Goal: Find specific page/section: Find specific page/section

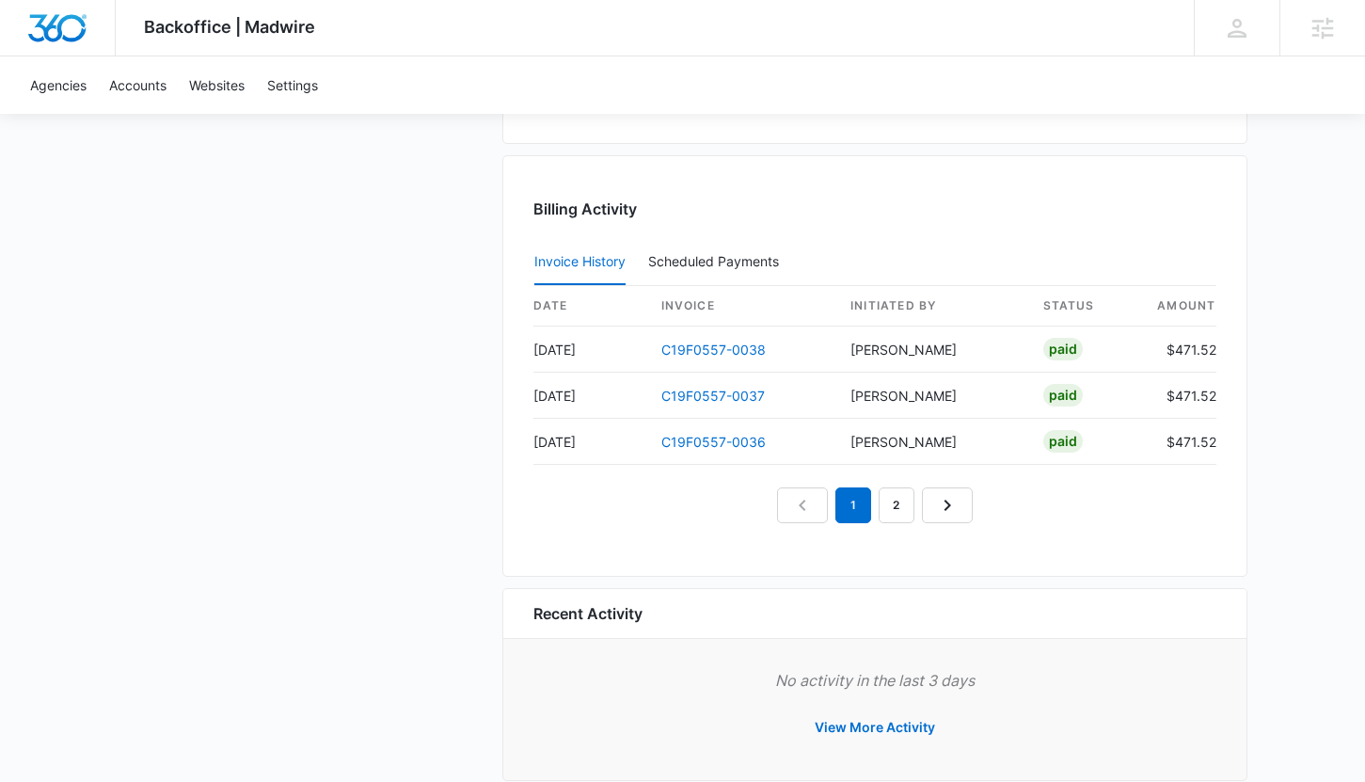
scroll to position [1946, 0]
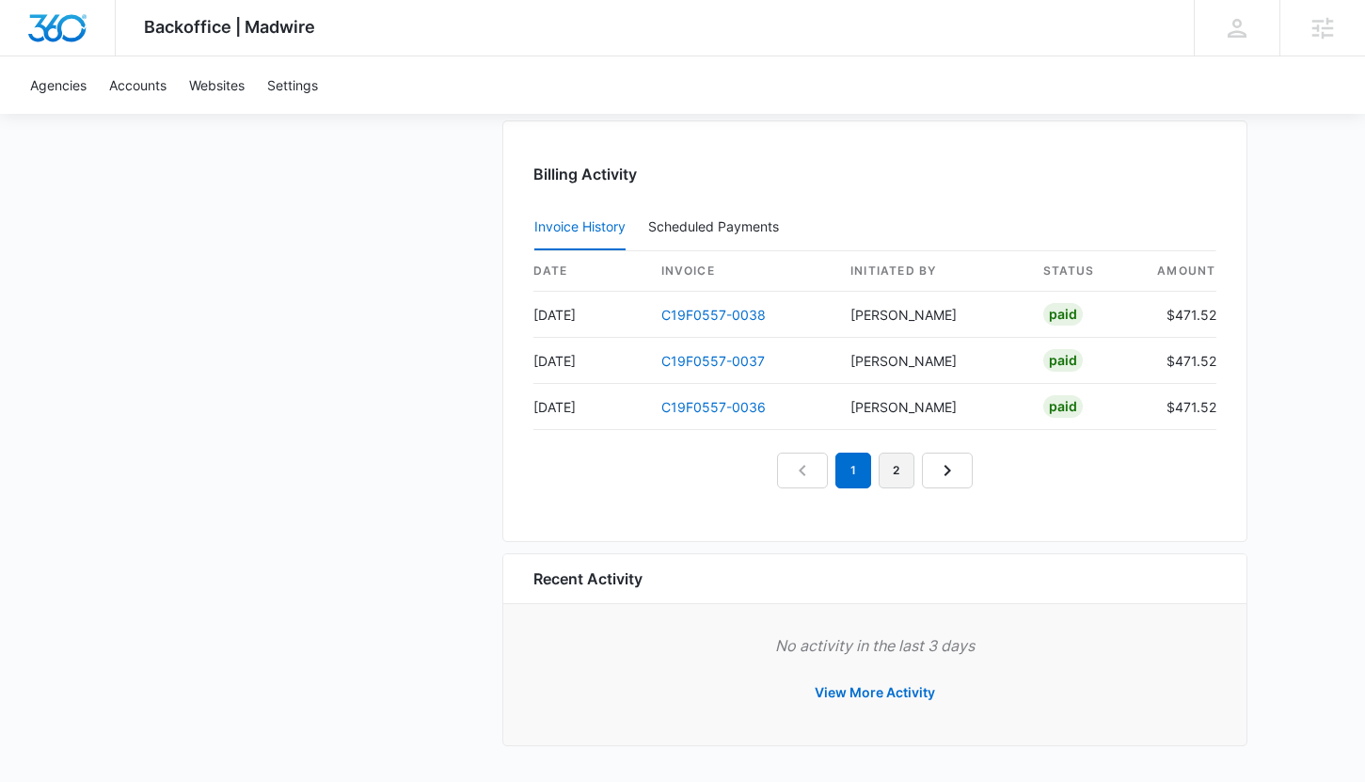
click at [889, 475] on link "2" at bounding box center [897, 471] width 36 height 36
click at [913, 475] on link "3" at bounding box center [919, 471] width 36 height 36
click at [935, 477] on link "4" at bounding box center [940, 471] width 36 height 36
click at [793, 474] on link "1" at bounding box center [789, 471] width 36 height 36
click at [717, 317] on link "C19F0557-0038" at bounding box center [714, 315] width 104 height 16
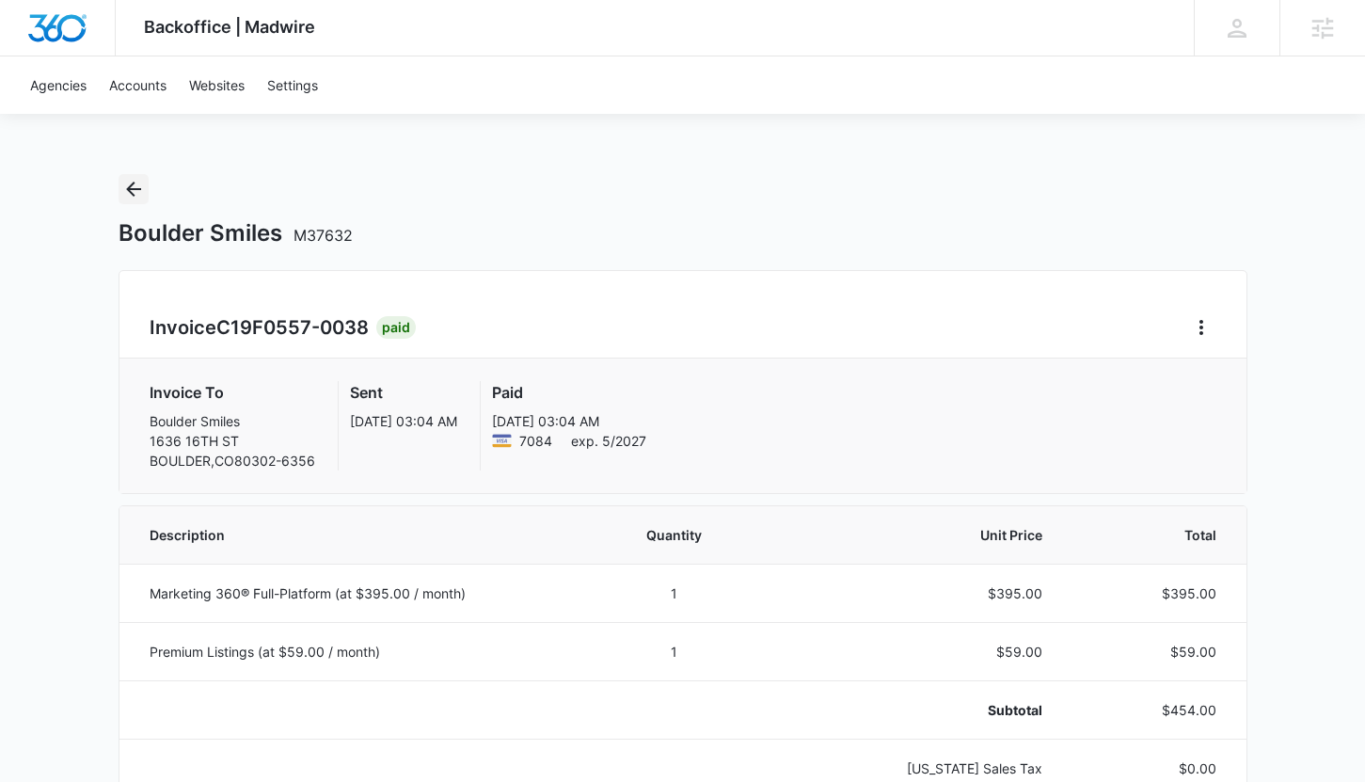
click at [130, 188] on icon "Back" at bounding box center [133, 189] width 15 height 15
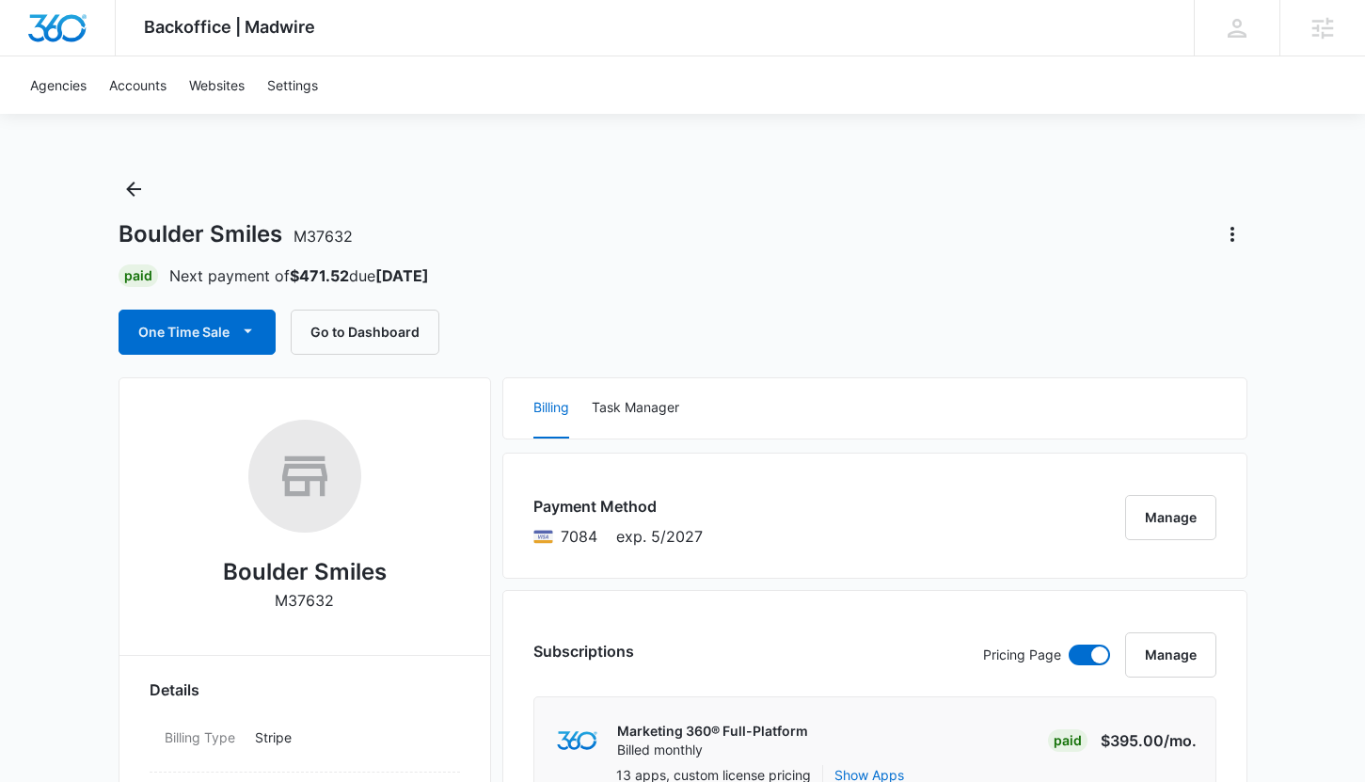
click at [658, 213] on div "Boulder Smiles M37632 Paid Next payment of $471.52 due Nov 3 One Time Sale Go t…" at bounding box center [683, 264] width 1129 height 181
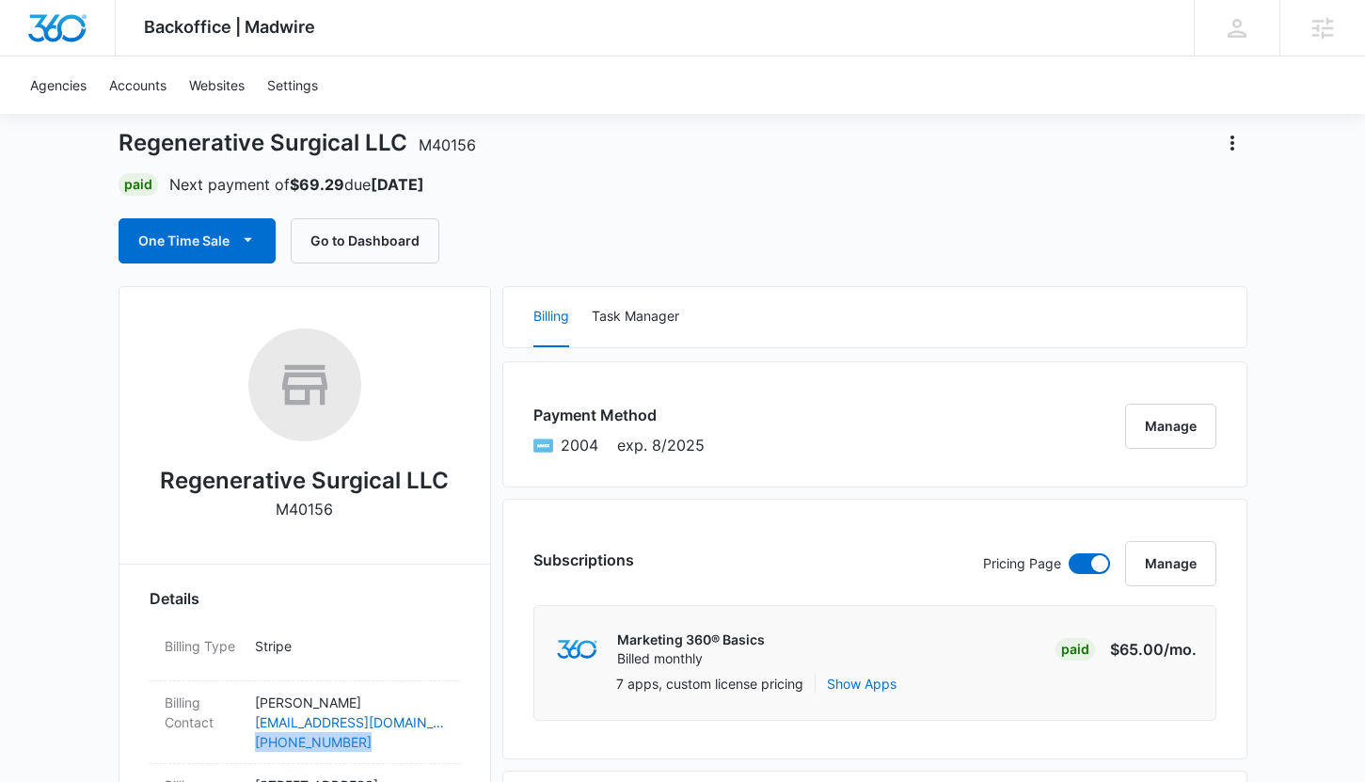
scroll to position [249, 0]
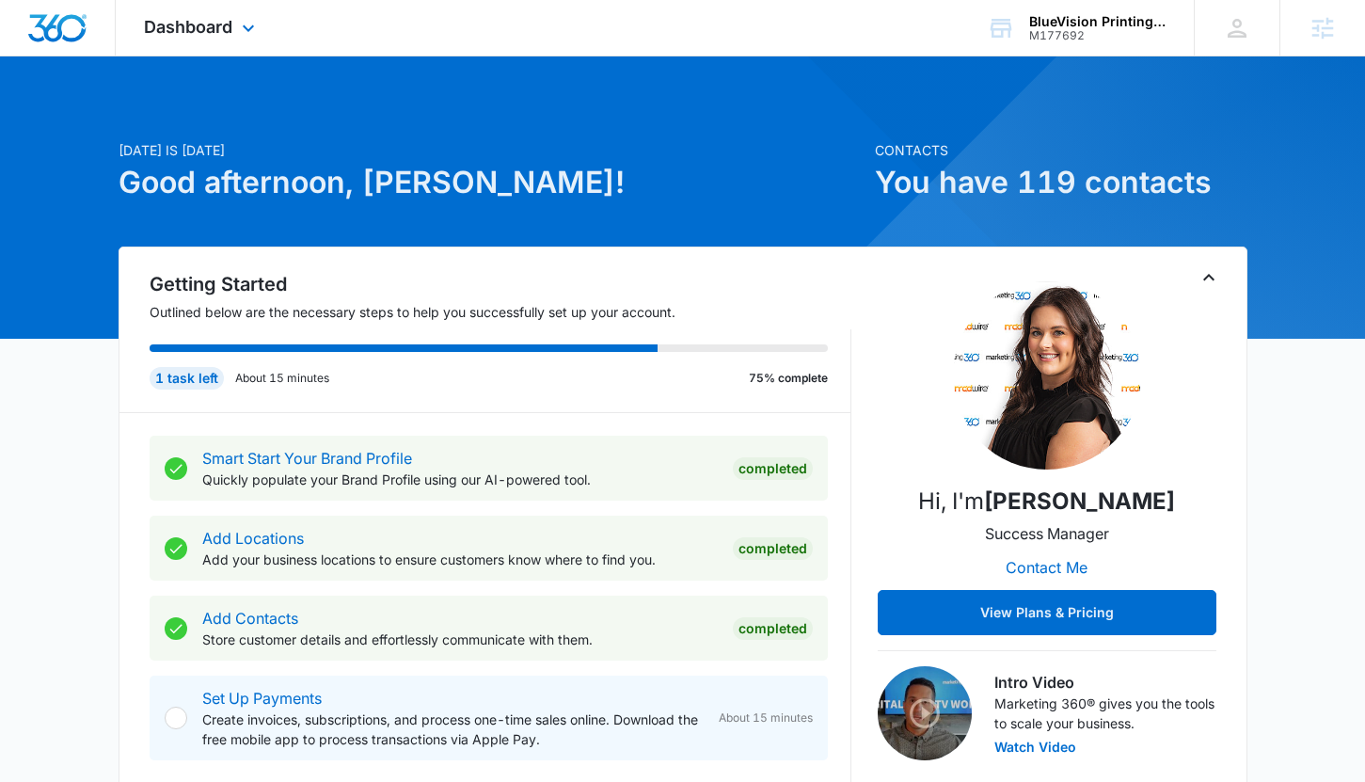
click at [217, 40] on div "Dashboard Apps Reputation Websites Forms CRM Email Social Shop Payments POS Con…" at bounding box center [202, 28] width 172 height 56
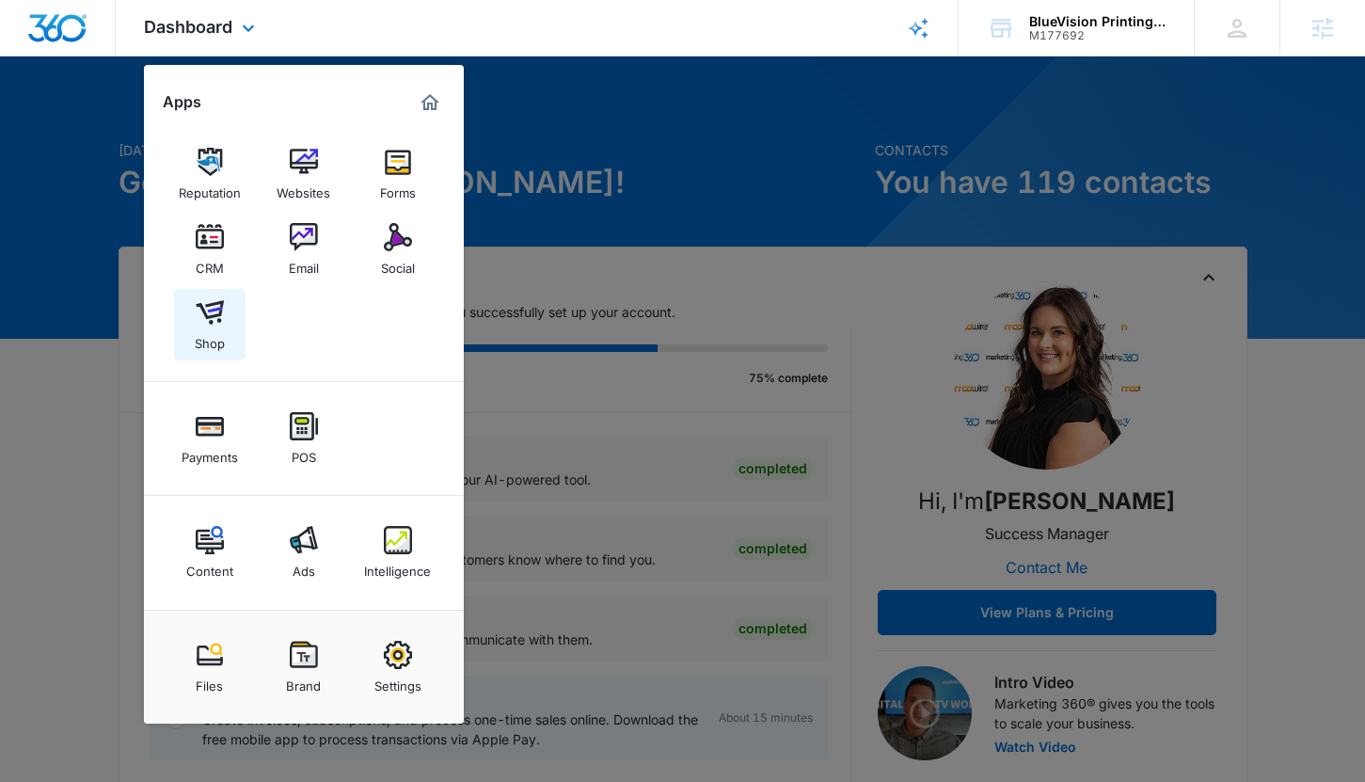
click at [230, 305] on link "Shop" at bounding box center [210, 325] width 72 height 72
